Goal: Find specific page/section: Find specific page/section

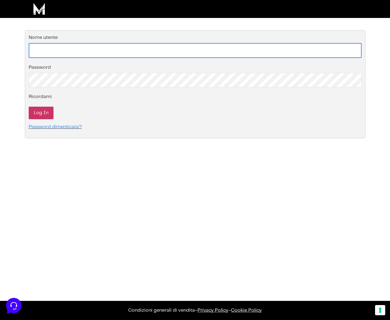
type input "[EMAIL_ADDRESS][DOMAIN_NAME]"
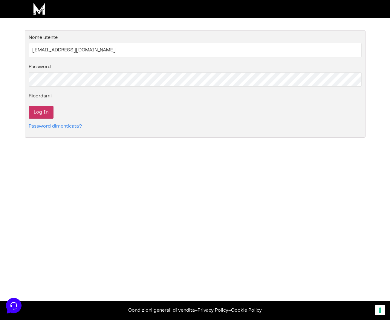
click at [50, 107] on input "Log In" at bounding box center [41, 112] width 25 height 13
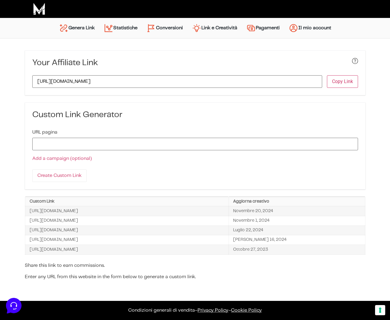
click at [157, 25] on link "Conversioni" at bounding box center [164, 28] width 45 height 14
